Goal: Information Seeking & Learning: Learn about a topic

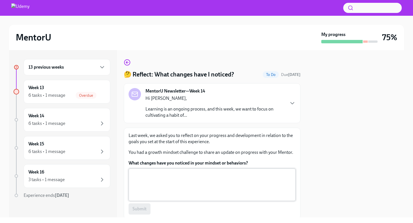
click at [143, 182] on textarea "What changes have you noticed in your mindset or behaviors?" at bounding box center [212, 184] width 160 height 27
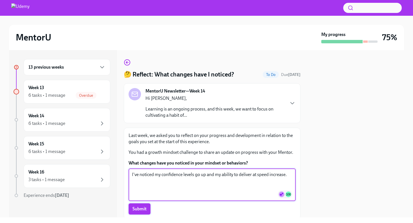
type textarea "I've noticed my confidence levels go up and my ability to deliver at speed incr…"
click at [140, 207] on span "Submit" at bounding box center [139, 209] width 14 height 6
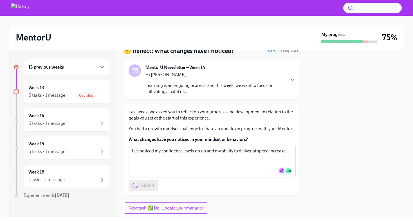
scroll to position [38, 0]
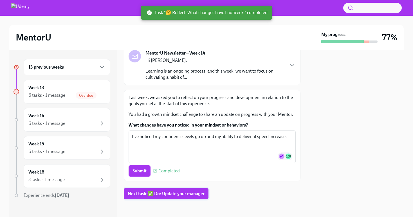
click at [184, 194] on span "Next task : ✅ Do: Update your manager" at bounding box center [166, 194] width 77 height 6
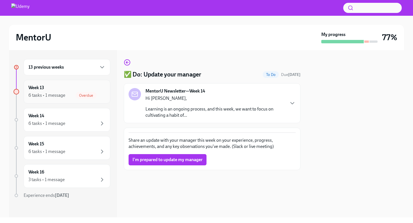
click at [75, 93] on div "6 tasks • 1 message Overdue" at bounding box center [66, 95] width 77 height 7
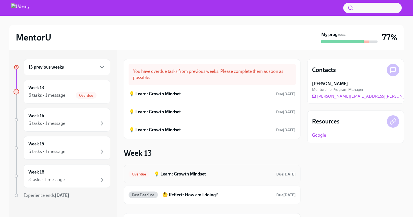
click at [196, 179] on div "Overdue 💡 Learn: Growth Mindset Due [DATE]" at bounding box center [212, 174] width 177 height 19
click at [168, 177] on h6 "💡 Learn: Growth Mindset" at bounding box center [213, 174] width 118 height 6
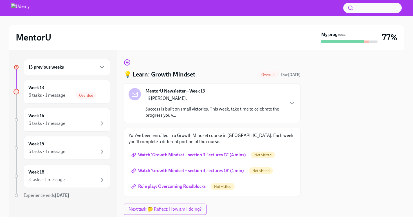
scroll to position [15, 0]
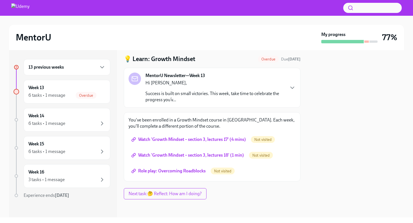
click at [234, 139] on span "Watch 'Growth Mindset – section 3, lectures 17' (4 mins)" at bounding box center [188, 140] width 113 height 6
click at [240, 156] on span "Watch 'Growth Mindset – section 3, lectures 18' (1 min)" at bounding box center [187, 155] width 111 height 6
click at [194, 171] on span "Role play: Overcoming Roadblocks" at bounding box center [168, 171] width 73 height 6
